Goal: Download file/media

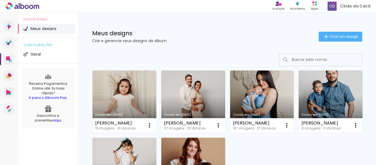
click at [126, 88] on link "Criado em [DATE]" at bounding box center [124, 101] width 64 height 62
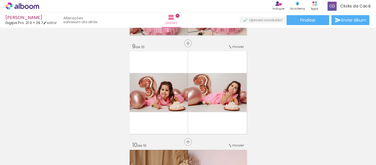
scroll to position [771, 0]
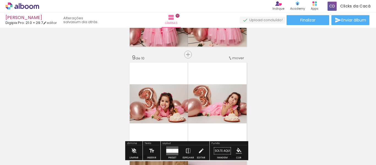
click at [236, 57] on span "mover" at bounding box center [238, 57] width 12 height 5
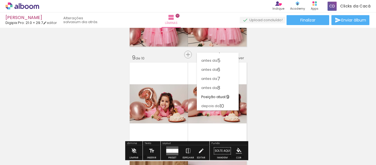
scroll to position [33, 0]
click at [219, 87] on span "8" at bounding box center [218, 87] width 3 height 9
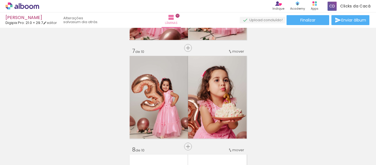
scroll to position [568, 0]
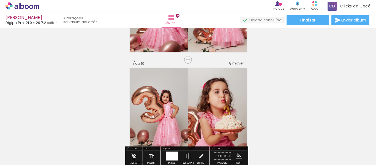
click at [237, 61] on span "mover" at bounding box center [238, 63] width 12 height 5
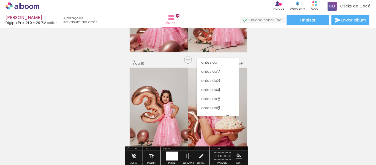
scroll to position [32, 0]
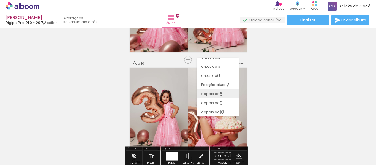
click at [228, 92] on paper-item "depois da 8" at bounding box center [218, 93] width 42 height 9
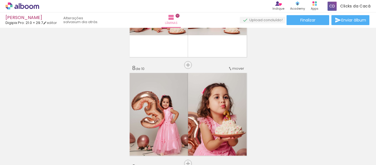
scroll to position [697, 0]
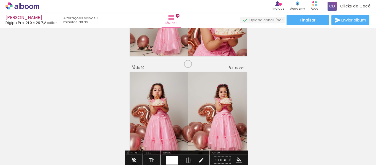
scroll to position [826, 0]
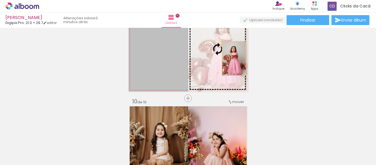
drag, startPoint x: 156, startPoint y: 59, endPoint x: 231, endPoint y: 58, distance: 75.4
click at [0, 0] on slot at bounding box center [0, 0] width 0 height 0
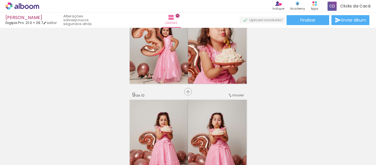
scroll to position [746, 0]
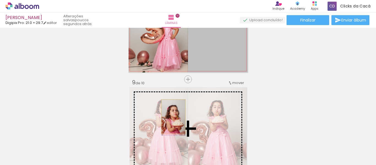
drag, startPoint x: 215, startPoint y: 49, endPoint x: 171, endPoint y: 116, distance: 80.5
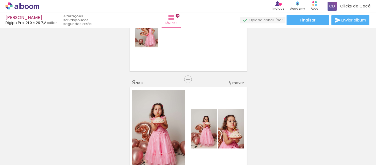
scroll to position [810, 0]
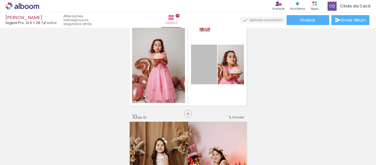
drag, startPoint x: 202, startPoint y: 75, endPoint x: 203, endPoint y: 21, distance: 54.0
click at [203, 0] on div "[PERSON_NAME] Pro: 21.0 × 29.7 editar poucos segundos atrás. Lâminas 10 Finaliz…" at bounding box center [188, 0] width 376 height 0
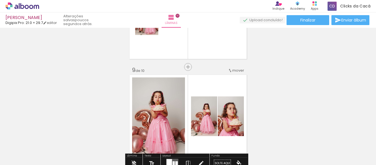
scroll to position [746, 0]
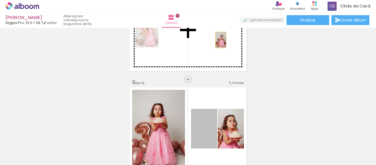
drag, startPoint x: 212, startPoint y: 129, endPoint x: 219, endPoint y: 40, distance: 89.7
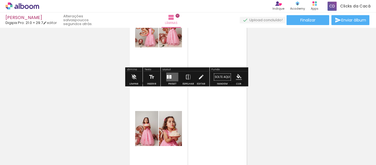
click at [169, 76] on div at bounding box center [170, 77] width 2 height 4
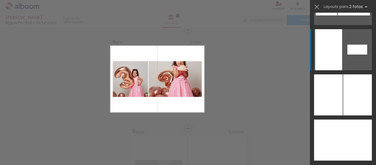
scroll to position [2120, 0]
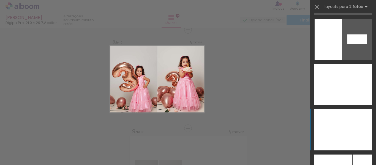
click at [343, 122] on div at bounding box center [357, 129] width 29 height 41
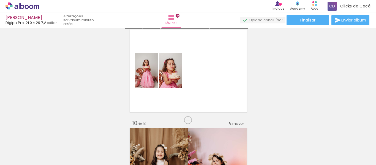
scroll to position [825, 0]
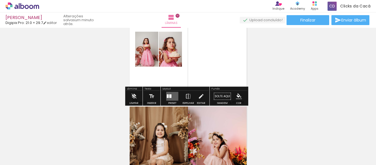
click at [170, 93] on quentale-layouter at bounding box center [172, 96] width 12 height 9
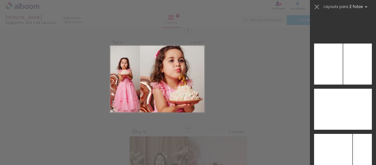
scroll to position [2120, 0]
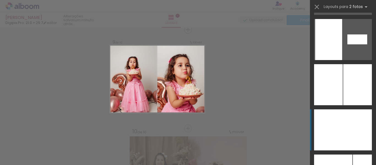
click at [338, 126] on div at bounding box center [328, 129] width 29 height 41
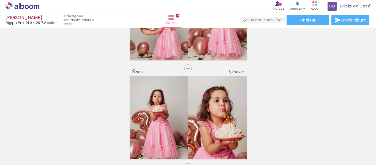
scroll to position [796, 0]
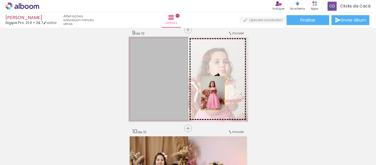
drag, startPoint x: 160, startPoint y: 91, endPoint x: 211, endPoint y: 93, distance: 50.4
click at [0, 0] on slot at bounding box center [0, 0] width 0 height 0
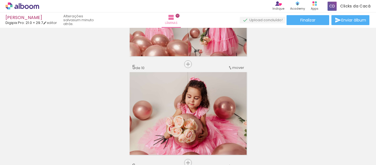
scroll to position [346, 0]
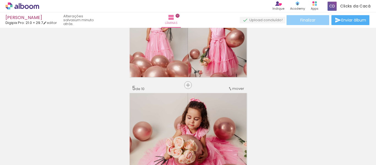
click at [319, 21] on paper-button "Finalizar" at bounding box center [308, 20] width 43 height 10
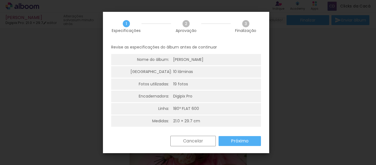
click at [0, 0] on slot "Cancelar" at bounding box center [0, 0] width 0 height 0
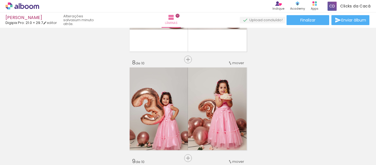
scroll to position [731, 0]
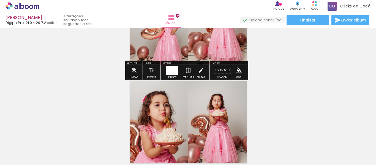
scroll to position [796, 0]
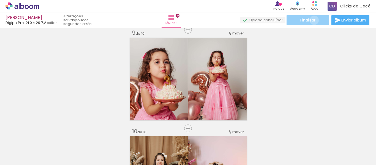
click at [312, 20] on span "Finalizar" at bounding box center [307, 20] width 15 height 4
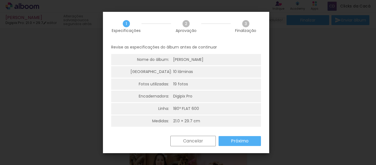
click at [0, 0] on slot "Próximo" at bounding box center [0, 0] width 0 height 0
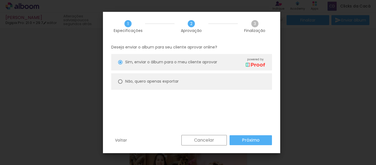
click at [0, 0] on slot "Não, quero apenas exportar" at bounding box center [0, 0] width 0 height 0
type paper-radio-button "on"
click at [0, 0] on slot "Próximo" at bounding box center [0, 0] width 0 height 0
type input "Alta, 300 DPI"
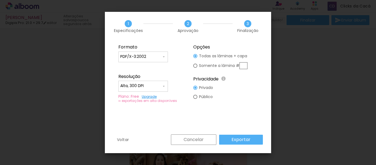
click at [148, 55] on input "PDF/X-3:2002" at bounding box center [140, 57] width 41 height 6
click at [134, 55] on paper-item "JPG" at bounding box center [143, 55] width 50 height 11
type input "JPG"
click at [244, 64] on input "text" at bounding box center [243, 65] width 8 height 7
type paper-radio-button "on"
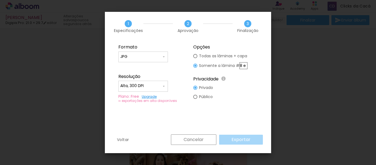
scroll to position [0, 2]
type input "8 e 9"
click at [243, 85] on fieldset "Opções Todas as lâminas + capa Somente a lâmina # 8 e 9 Privacidade Todo o cont…" at bounding box center [226, 74] width 74 height 66
click at [244, 66] on input "8 e 9" at bounding box center [243, 65] width 8 height 7
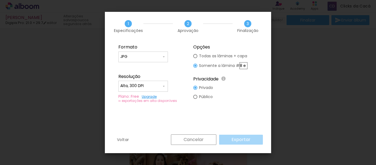
click at [244, 66] on input "8 e 9" at bounding box center [243, 65] width 8 height 7
click at [195, 55] on div at bounding box center [195, 56] width 4 height 4
type paper-radio-button "on"
click at [0, 0] on slot "Exportar" at bounding box center [0, 0] width 0 height 0
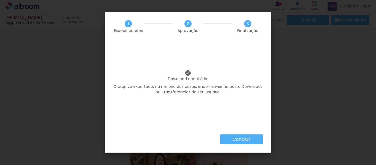
click at [0, 0] on slot "Concluir" at bounding box center [0, 0] width 0 height 0
